Goal: Information Seeking & Learning: Learn about a topic

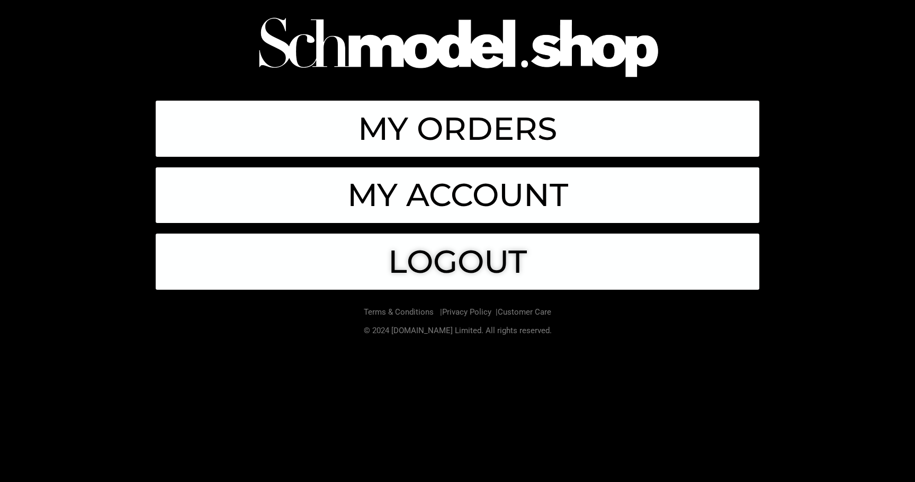
click at [404, 52] on img at bounding box center [457, 47] width 423 height 85
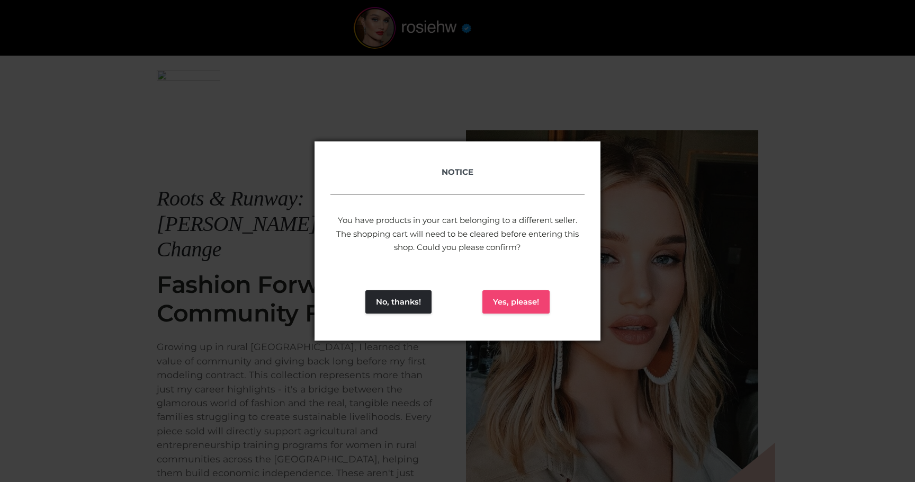
click at [503, 303] on button "Yes, please!" at bounding box center [515, 301] width 67 height 23
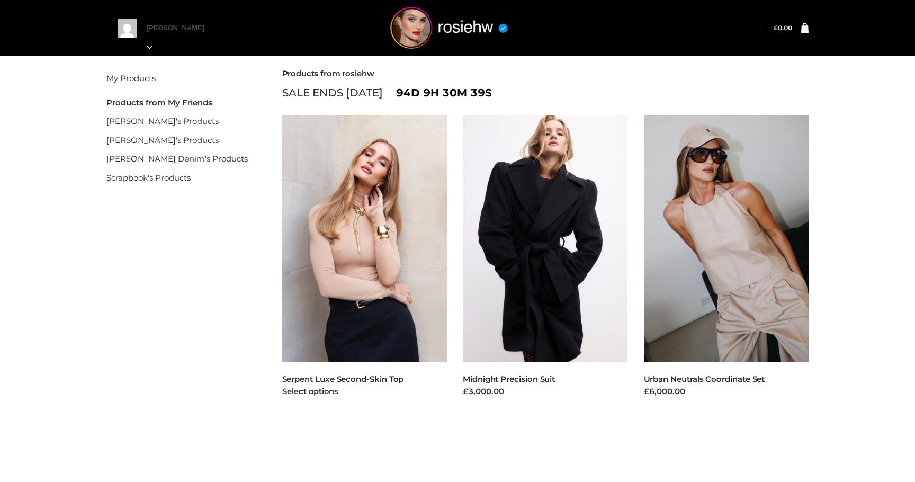
click at [355, 313] on img at bounding box center [364, 238] width 165 height 247
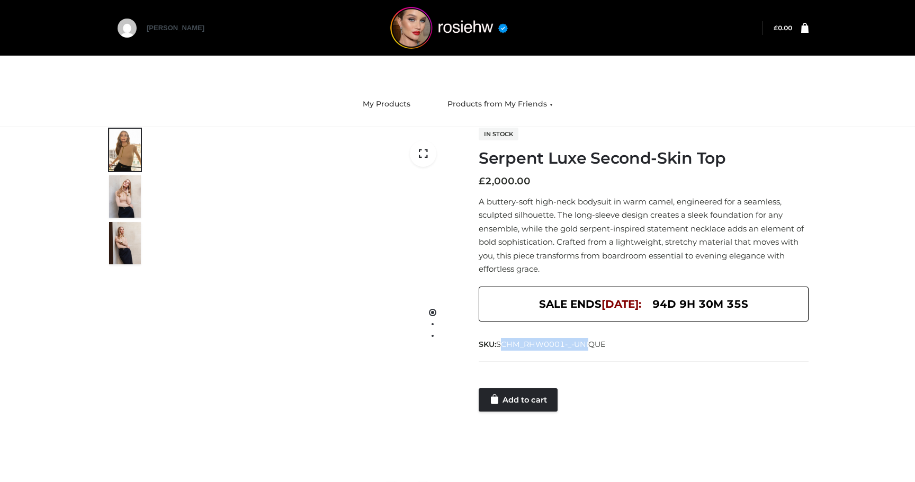
drag, startPoint x: 501, startPoint y: 344, endPoint x: 589, endPoint y: 349, distance: 88.0
click at [590, 349] on span "SKU: SCHM_RHW0001-_-UNIQUE" at bounding box center [542, 344] width 128 height 13
drag, startPoint x: 499, startPoint y: 345, endPoint x: 617, endPoint y: 344, distance: 118.0
click at [617, 344] on div "SKU: SCHM_RHW0001-_-UNIQUE" at bounding box center [643, 343] width 330 height 13
copy span "SCHM_RHW0001-_-UNIQUE"
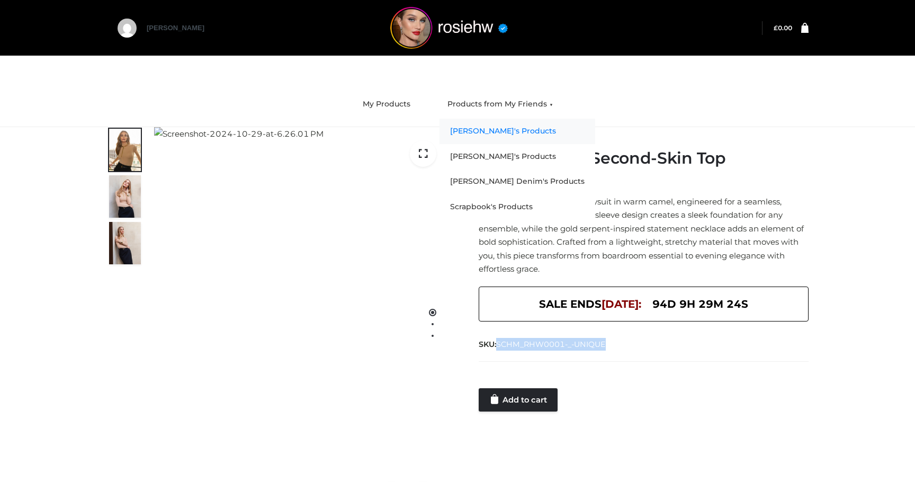
click at [482, 131] on link "[PERSON_NAME]'s Products" at bounding box center [517, 131] width 156 height 25
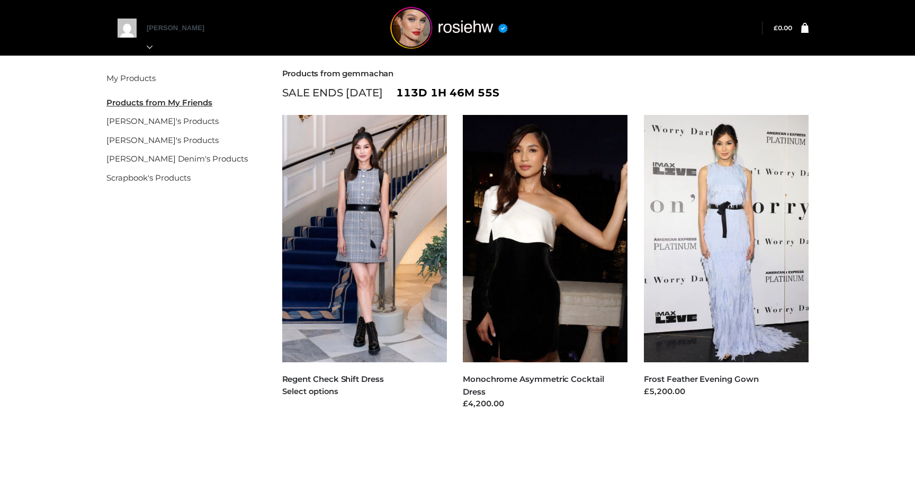
click at [379, 199] on img at bounding box center [364, 238] width 165 height 247
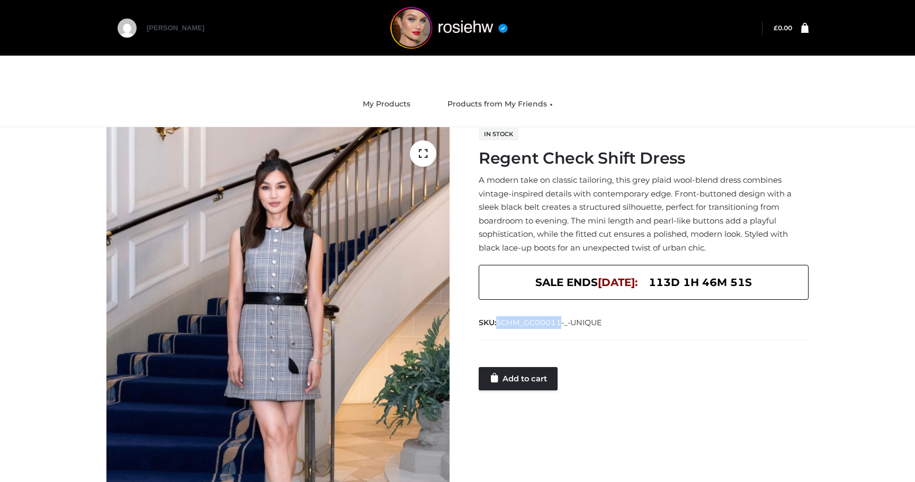
drag, startPoint x: 499, startPoint y: 322, endPoint x: 562, endPoint y: 323, distance: 63.0
click at [562, 323] on span "SCHM_GC00011-_-UNIQUE" at bounding box center [549, 323] width 106 height 10
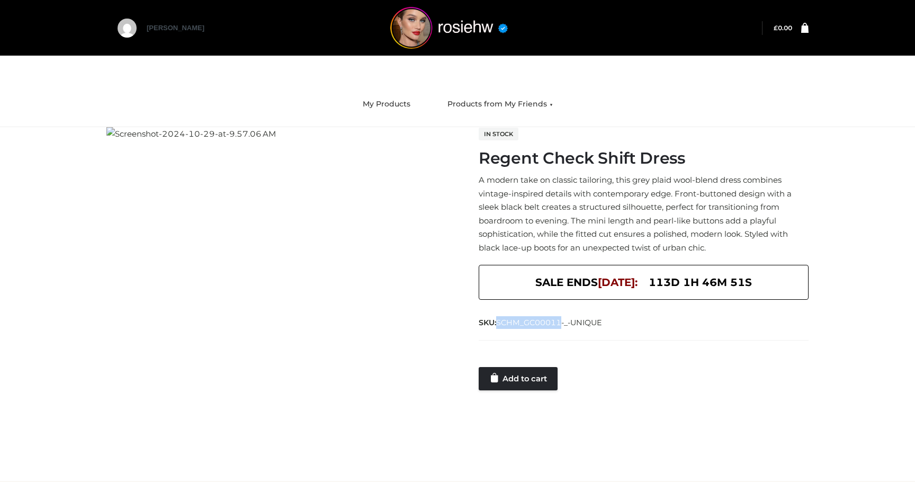
copy span "SCHM_GC00011"
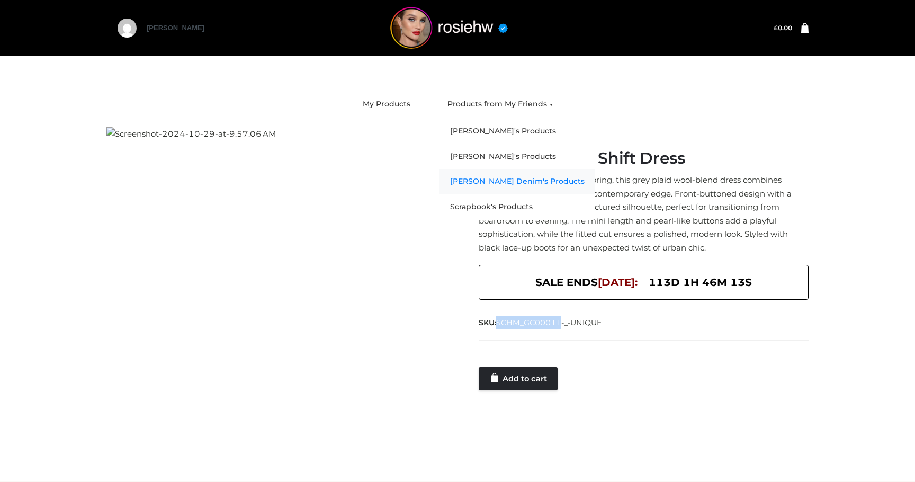
click at [482, 180] on link "[PERSON_NAME] Denim's Products" at bounding box center [517, 181] width 156 height 25
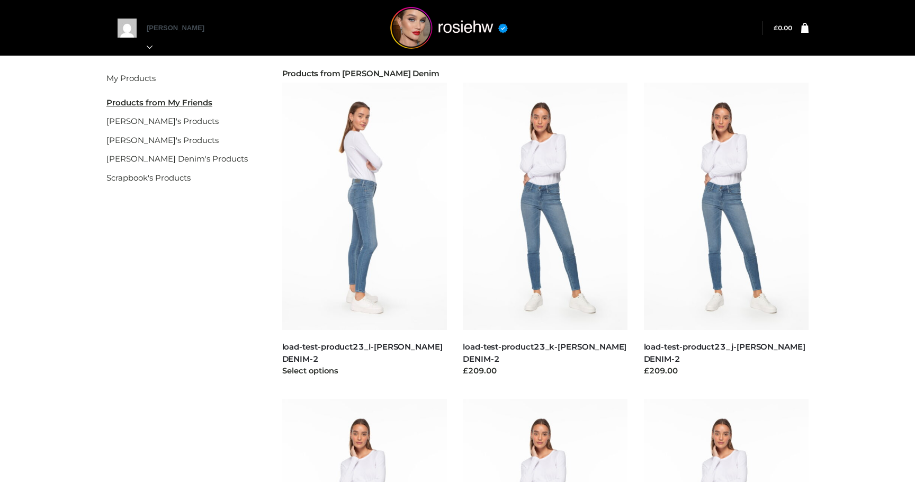
click at [368, 176] on img at bounding box center [364, 206] width 165 height 247
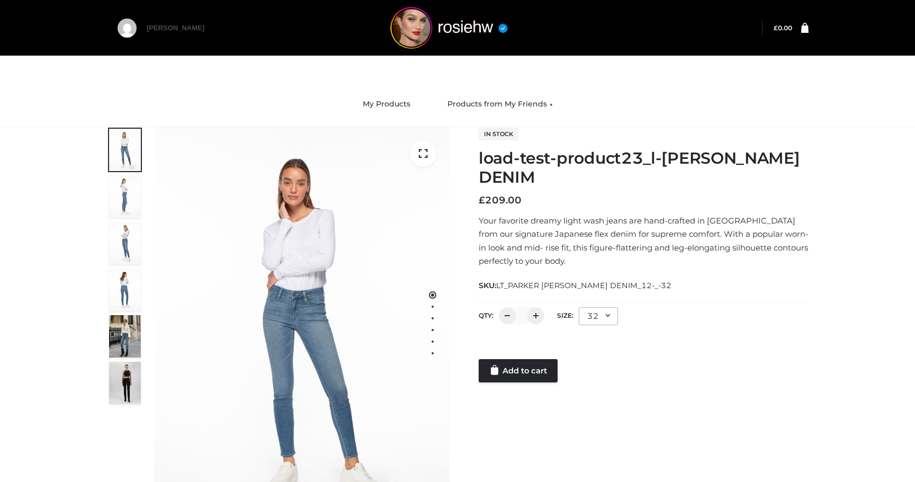
click at [596, 285] on span "LT_PARKER [PERSON_NAME] DENIM_12-_-32" at bounding box center [583, 286] width 175 height 10
drag, startPoint x: 612, startPoint y: 285, endPoint x: 498, endPoint y: 285, distance: 113.8
click at [498, 285] on span "LT_PARKER [PERSON_NAME] DENIM_12-_-32" at bounding box center [583, 286] width 175 height 10
copy span "LT_PARKER [PERSON_NAME] DENIM_12"
